Goal: Transaction & Acquisition: Purchase product/service

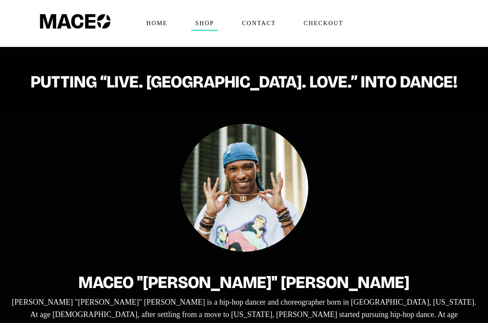
click at [203, 24] on span "Shop" at bounding box center [204, 24] width 26 height 14
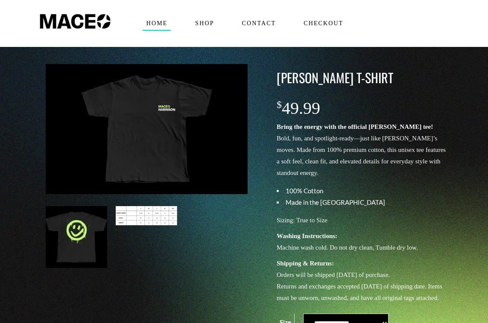
click at [159, 23] on span "Home" at bounding box center [157, 24] width 29 height 14
